Goal: Check status: Check status

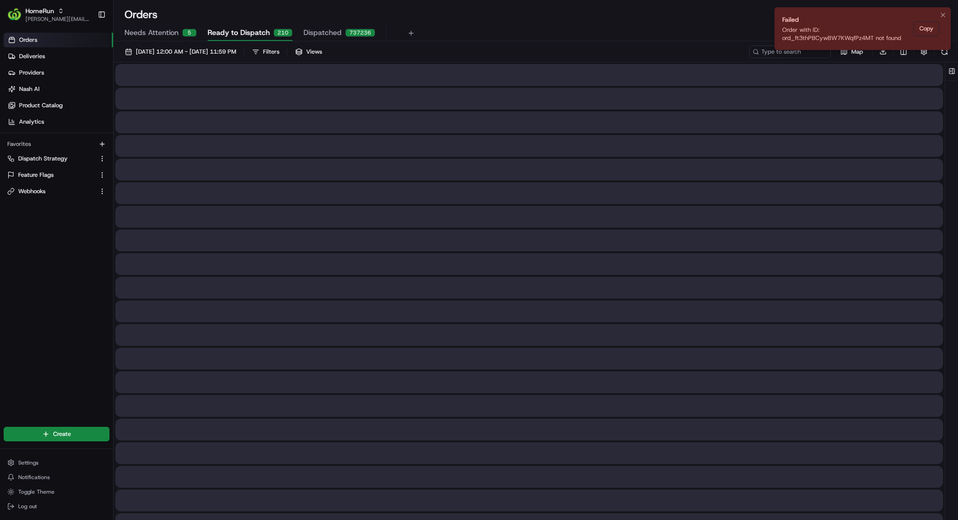
drag, startPoint x: 756, startPoint y: 21, endPoint x: 856, endPoint y: 18, distance: 99.6
click at [757, 21] on div "Orders All times are displayed using MDT timezone" at bounding box center [536, 14] width 845 height 15
click at [919, 30] on button "Copy" at bounding box center [927, 28] width 26 height 15
click at [940, 15] on icon "Notifications (F8)" at bounding box center [943, 14] width 7 height 7
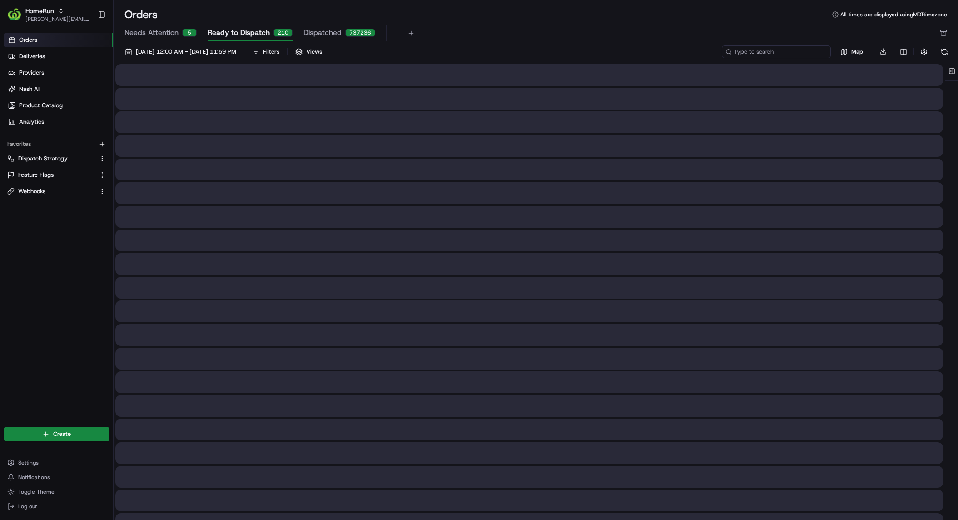
click at [792, 52] on input at bounding box center [776, 51] width 109 height 13
click at [48, 10] on span "HomeRun" at bounding box center [39, 10] width 29 height 9
